Goal: Find contact information: Find contact information

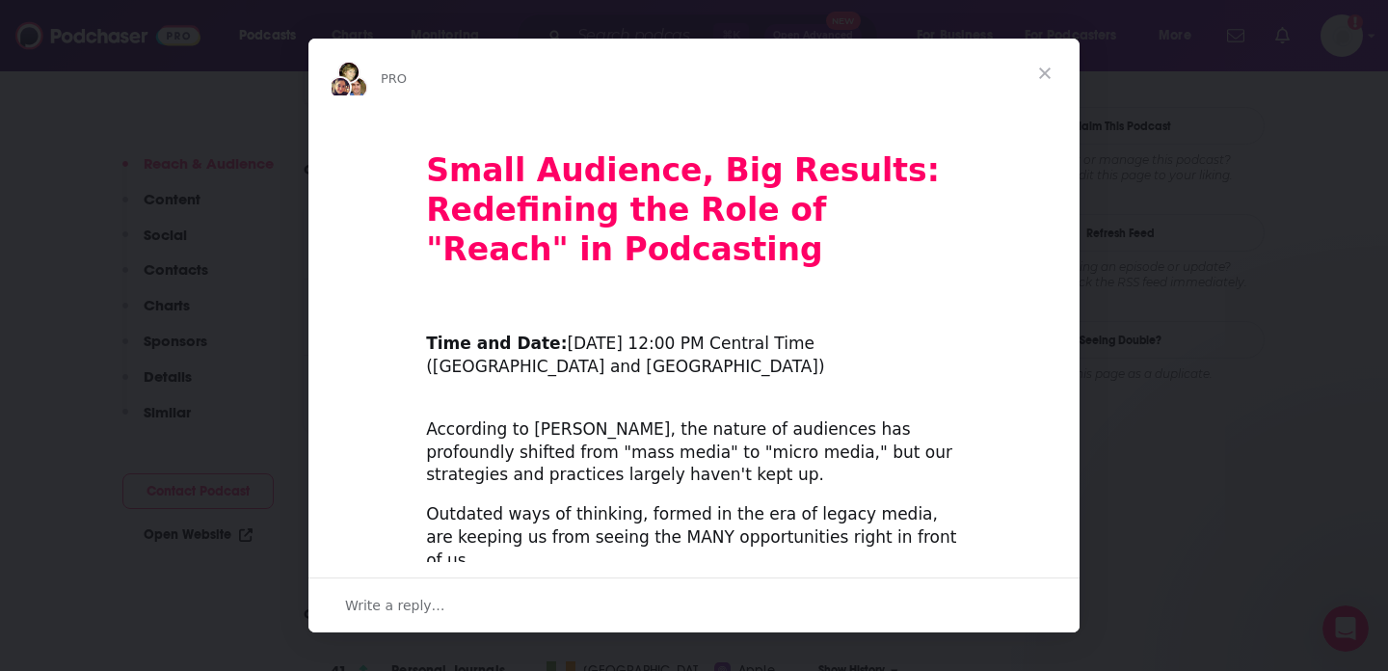
click at [1052, 63] on span "Close" at bounding box center [1044, 73] width 69 height 69
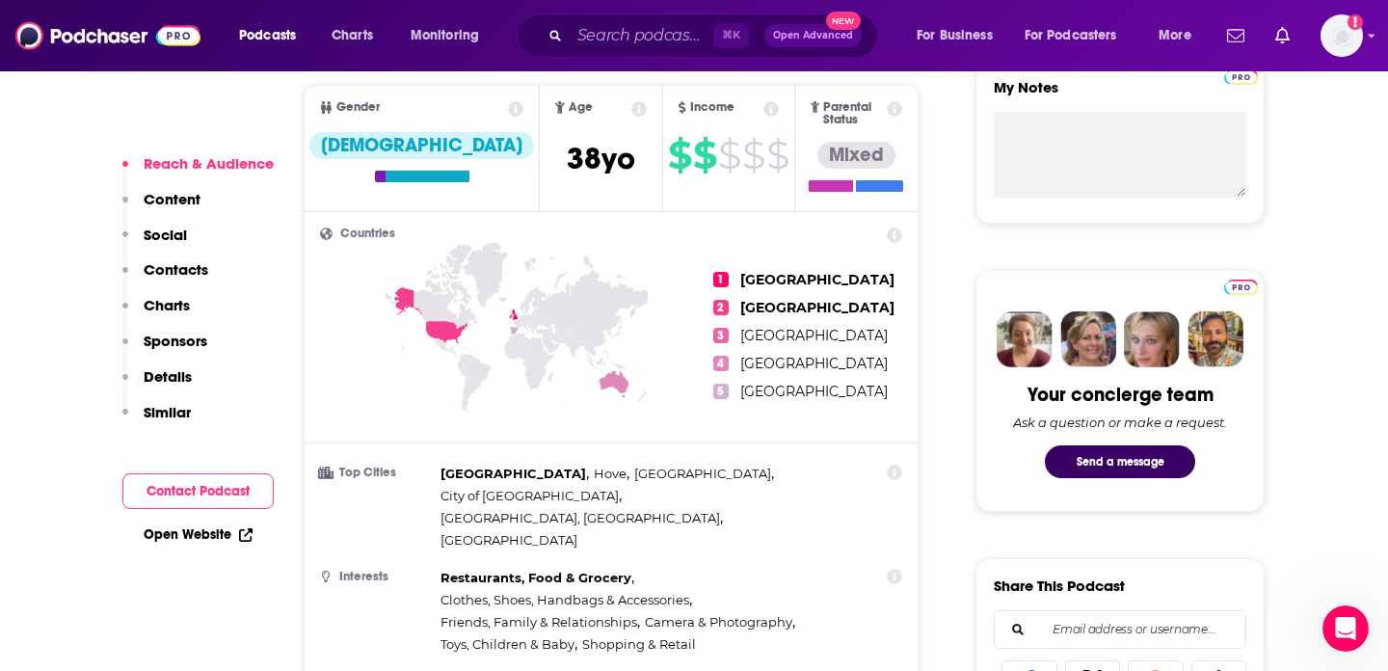
scroll to position [35, 0]
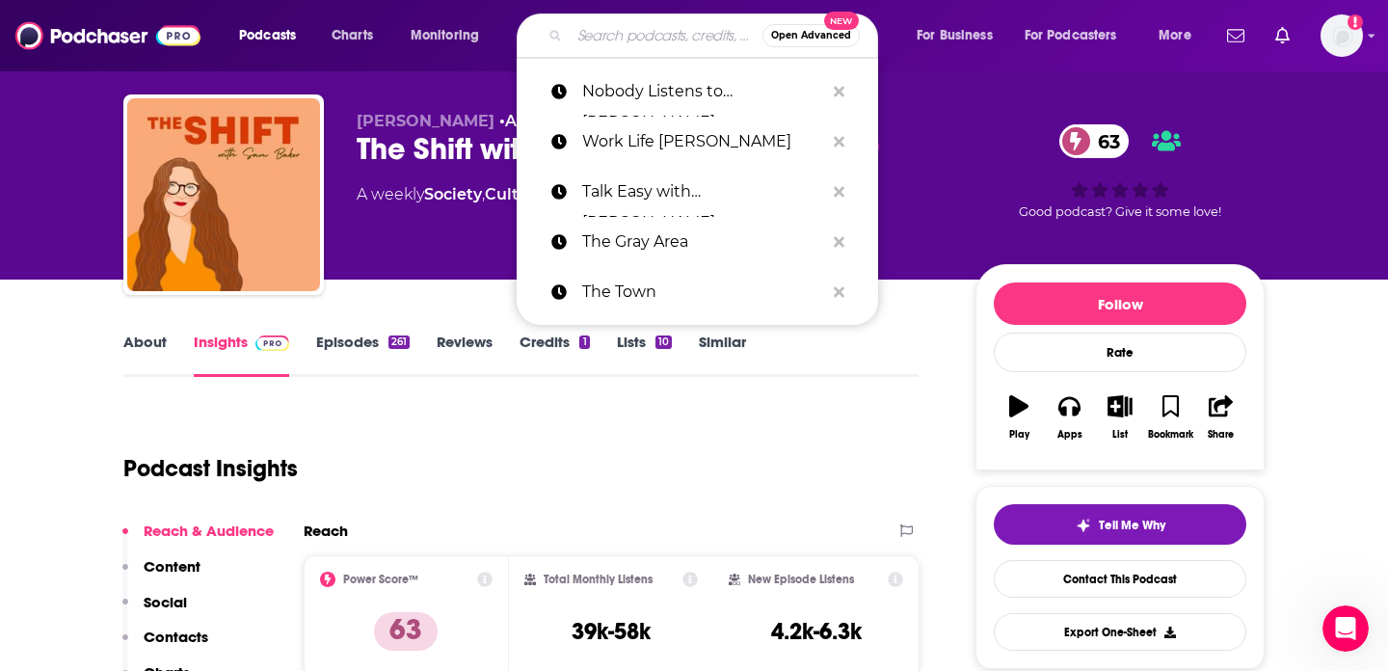
click at [666, 45] on input "Search podcasts, credits, & more..." at bounding box center [666, 35] width 193 height 31
paste input "Good Trouble"
type input "Good Trouble"
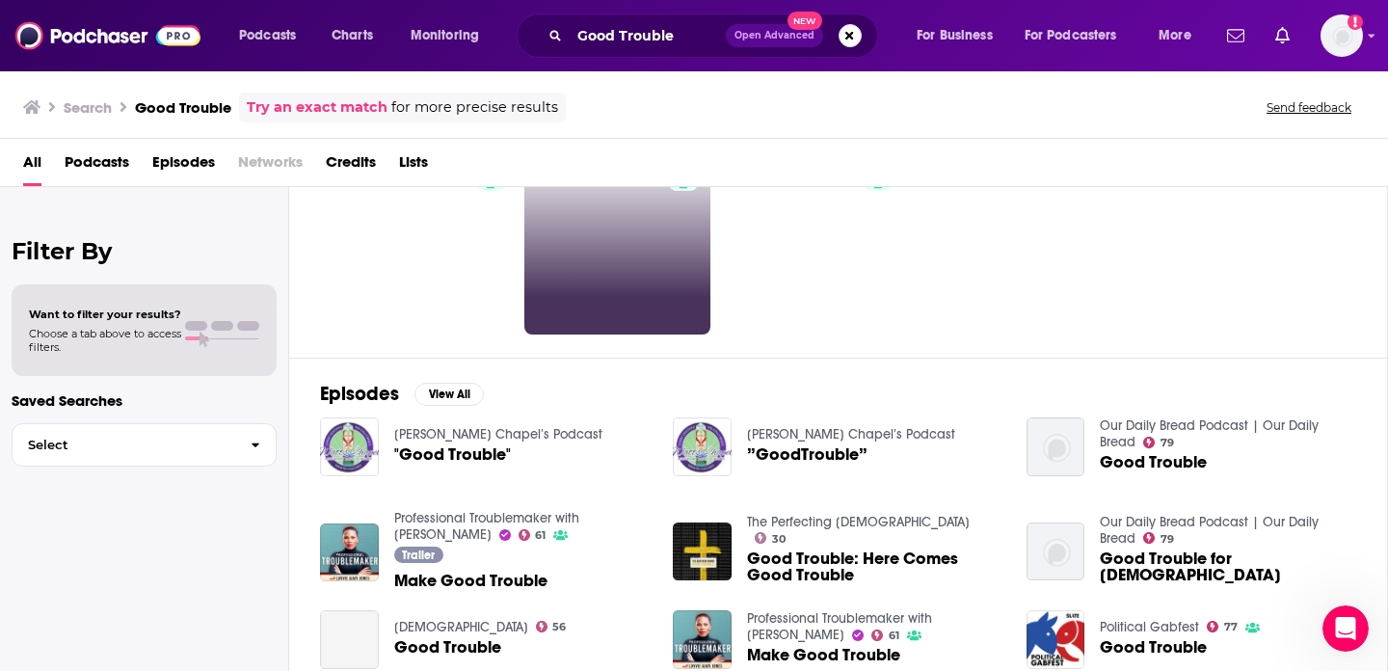
scroll to position [100, 0]
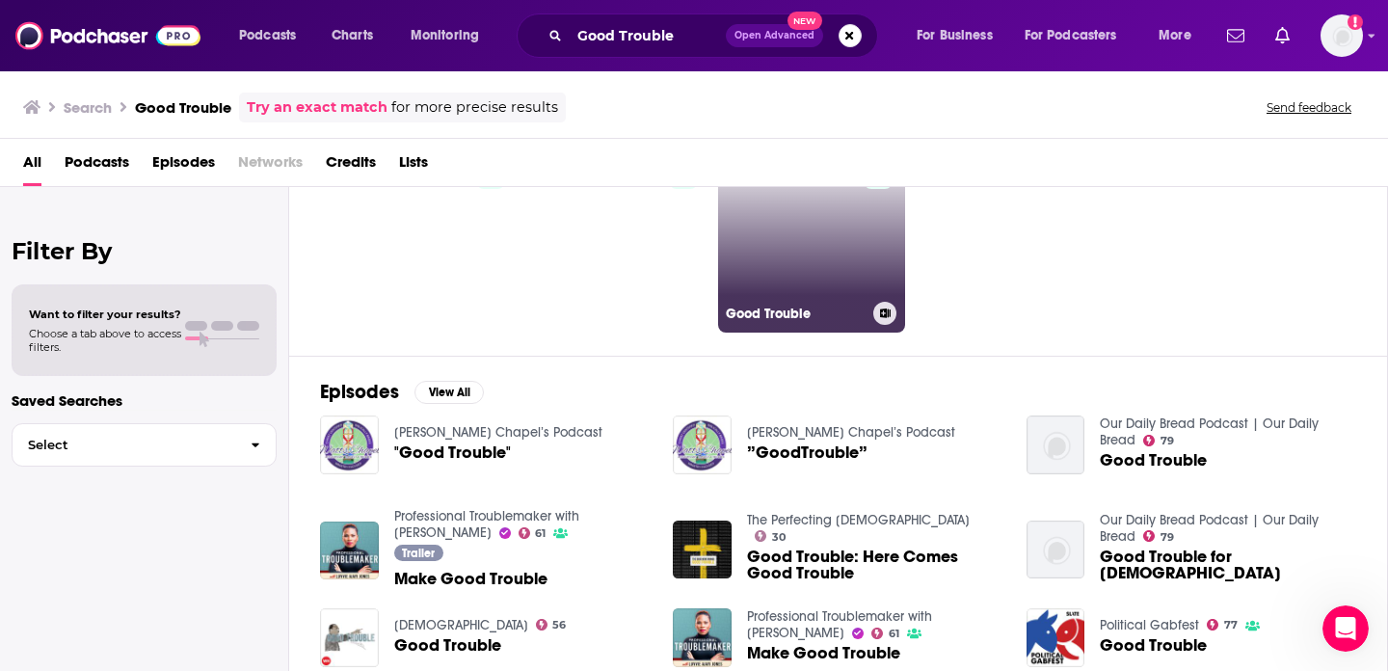
click at [824, 258] on link "27 Good Trouble" at bounding box center [811, 239] width 187 height 187
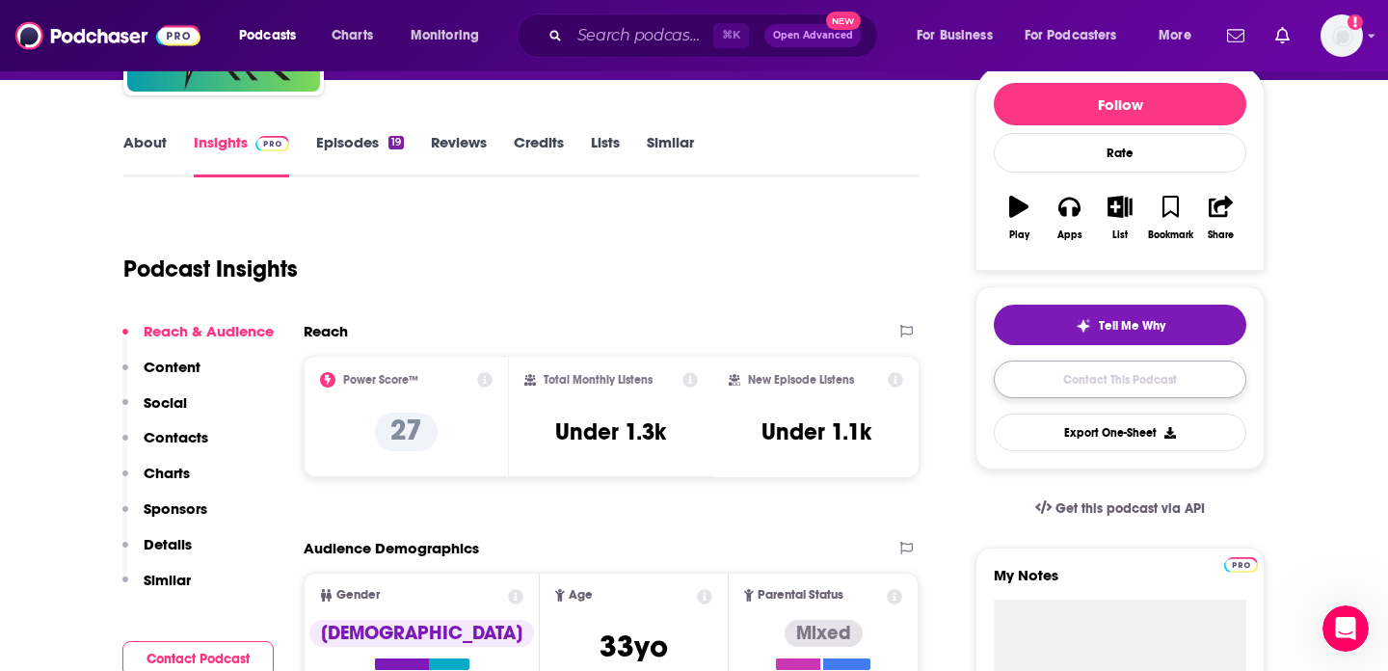
click at [1112, 381] on link "Contact This Podcast" at bounding box center [1120, 380] width 253 height 38
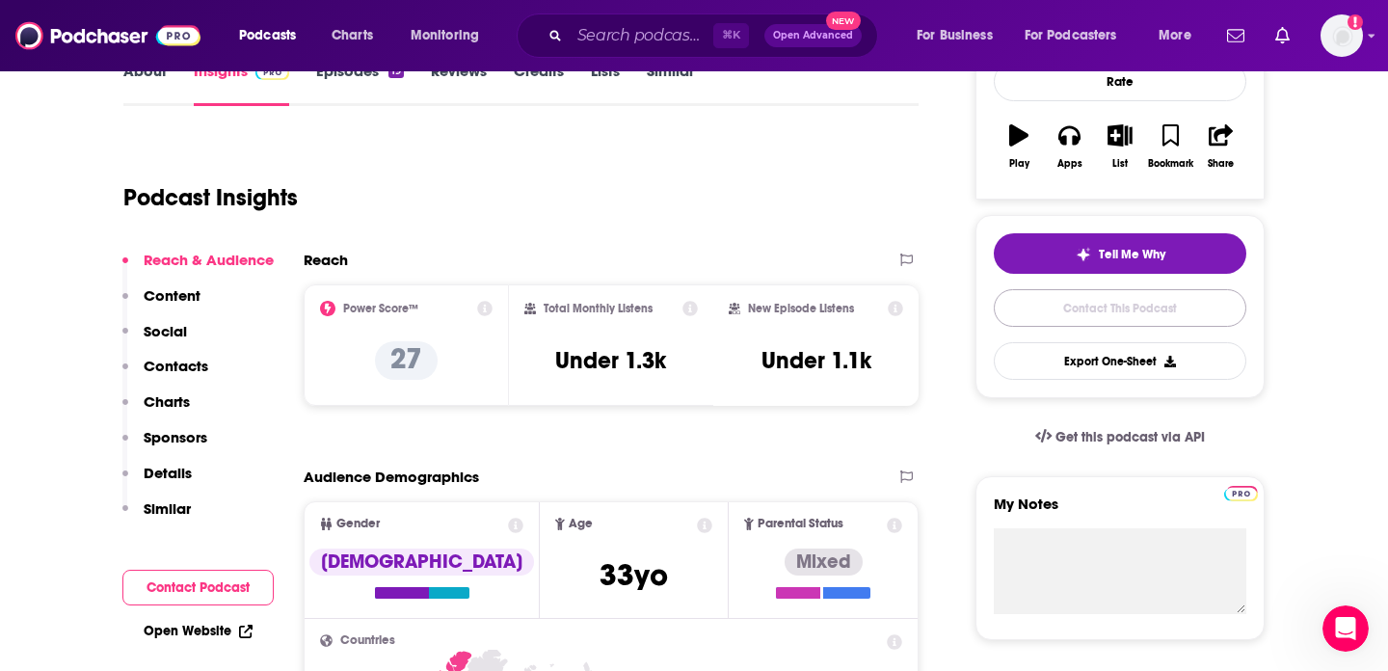
scroll to position [368, 0]
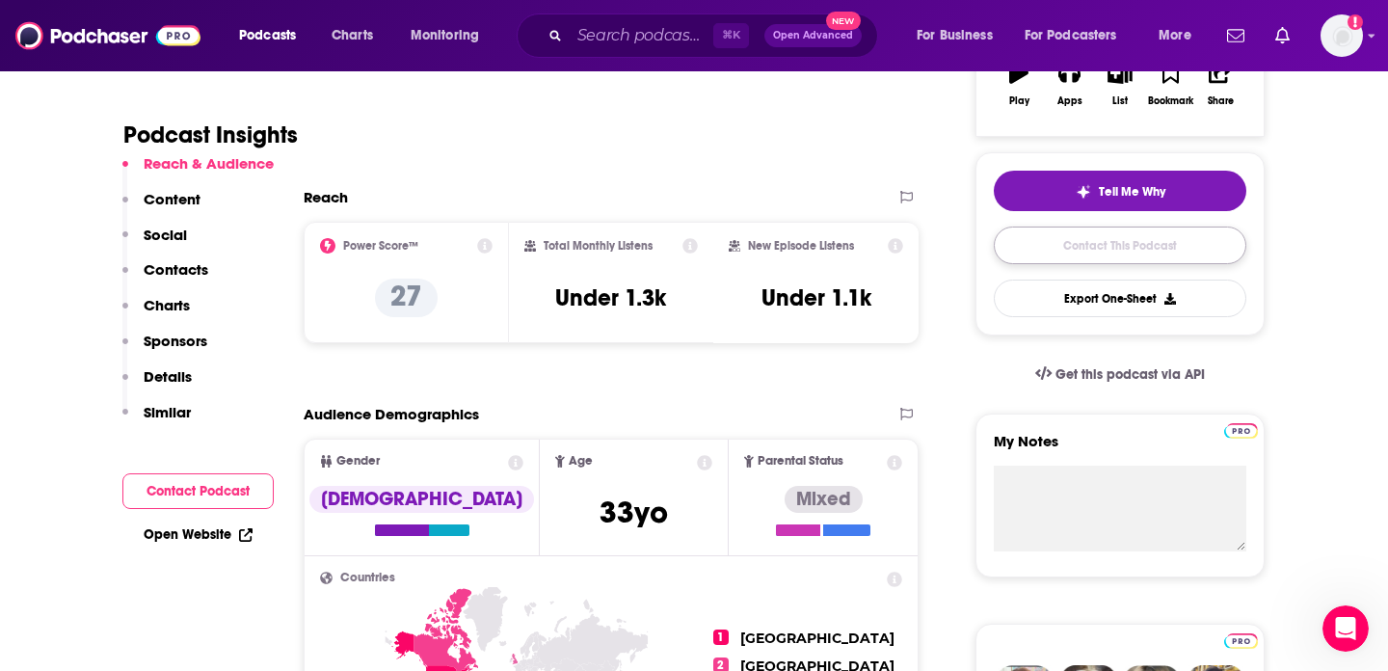
click at [1115, 262] on link "Contact This Podcast" at bounding box center [1120, 246] width 253 height 38
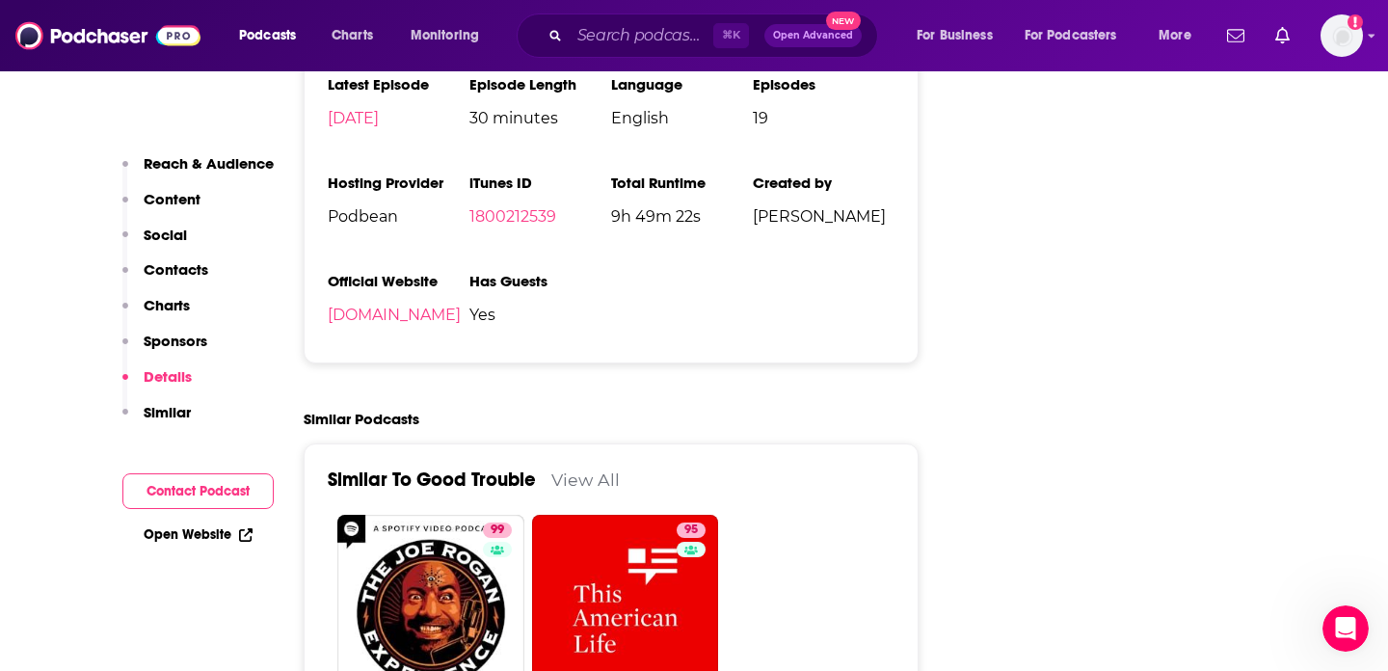
scroll to position [2139, 0]
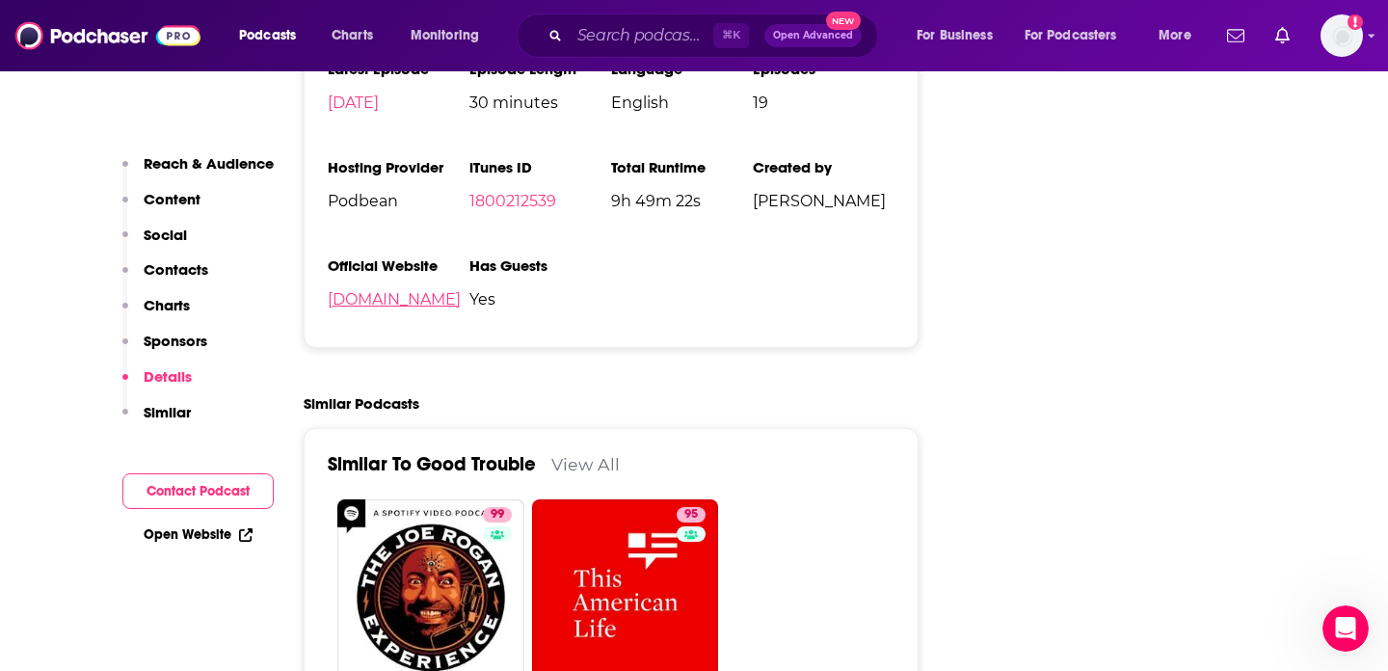
click at [441, 307] on link "[DOMAIN_NAME]" at bounding box center [394, 299] width 133 height 18
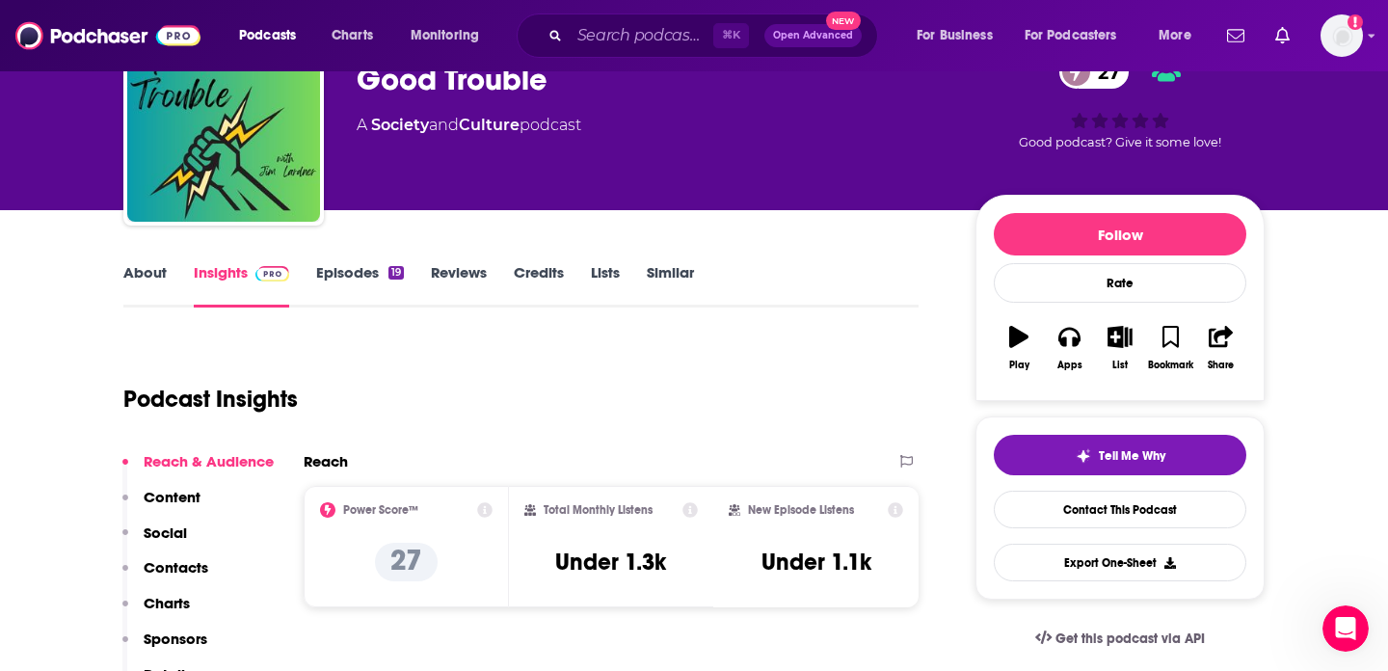
scroll to position [0, 0]
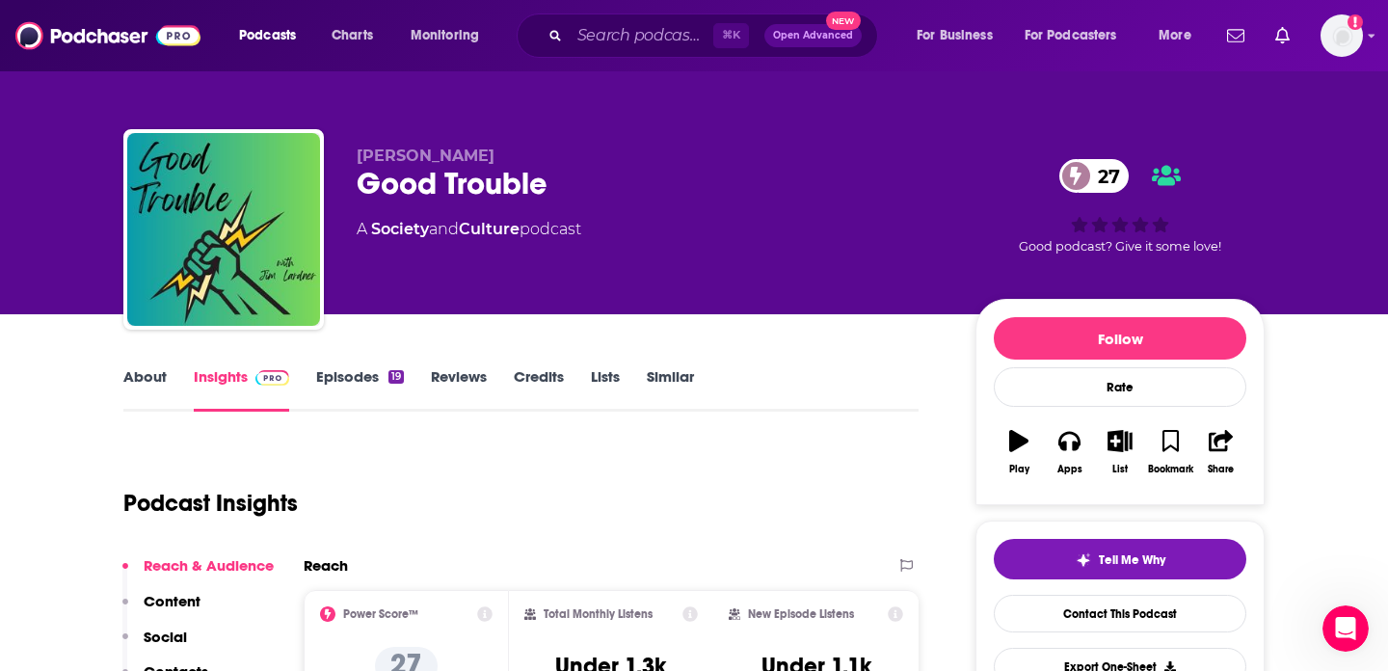
click at [691, 385] on link "Similar" at bounding box center [670, 389] width 47 height 44
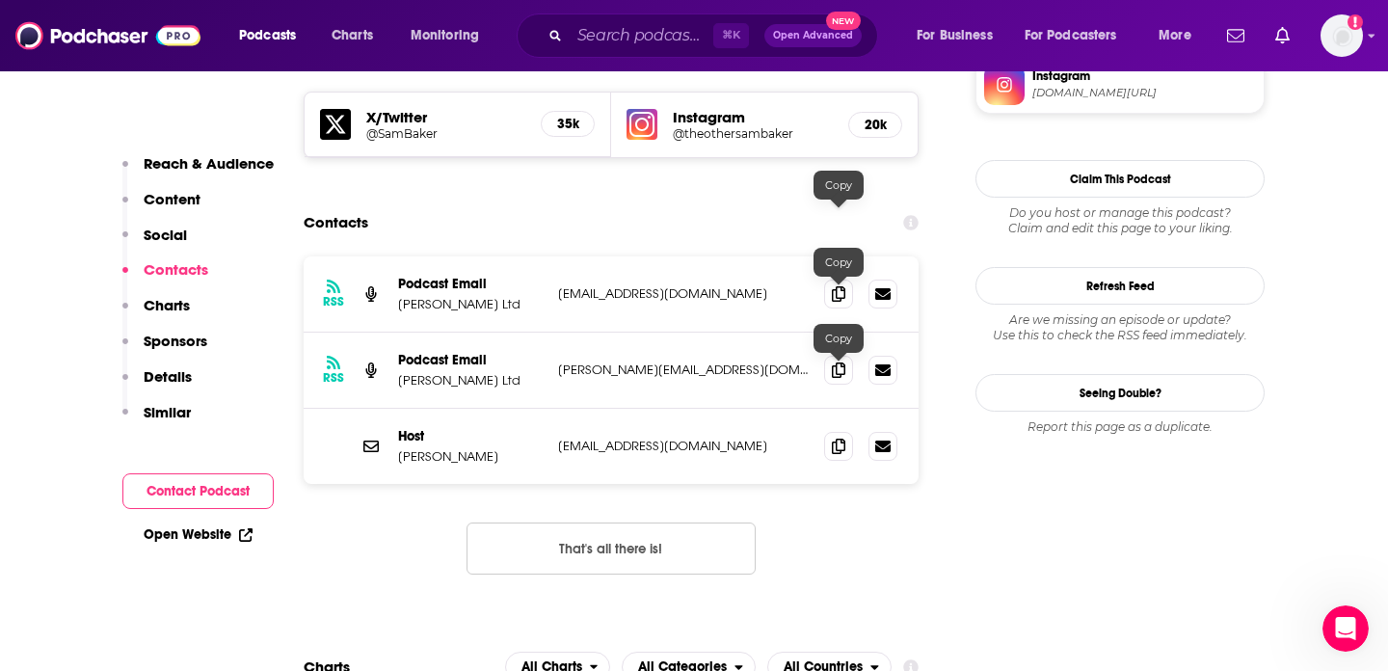
scroll to position [1773, 0]
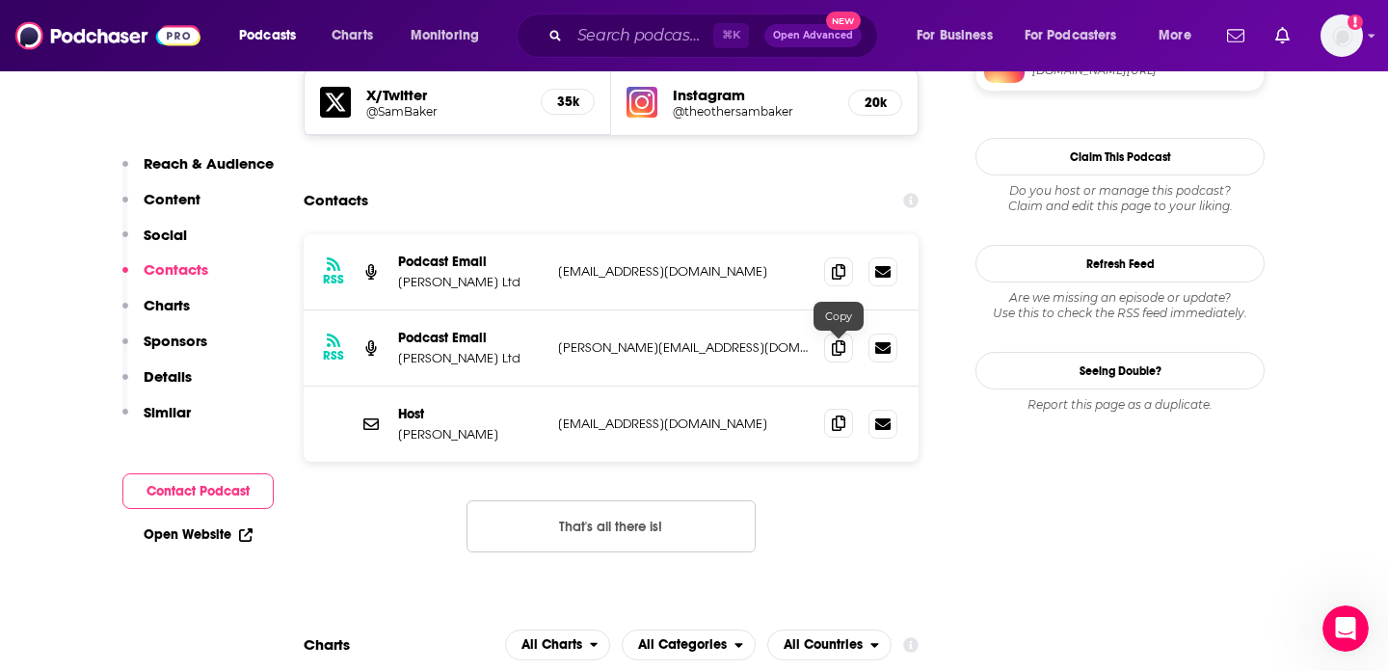
click at [841, 415] on icon at bounding box center [838, 422] width 13 height 15
